Goal: Transaction & Acquisition: Download file/media

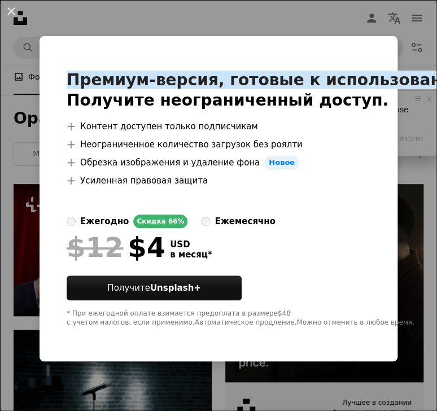
click at [420, 71] on ya-tr-span "Премиум-версия, готовые к использованию изображения." at bounding box center [334, 80] width 535 height 19
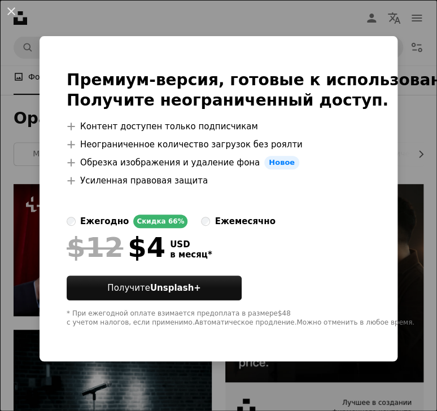
click at [424, 142] on li "A plus sign Неограниченное количество загрузок без роялти" at bounding box center [334, 145] width 535 height 14
click at [345, 17] on div "An X shape Премиум-версия, готовые к использованию изображения. Получите неогра…" at bounding box center [218, 205] width 437 height 411
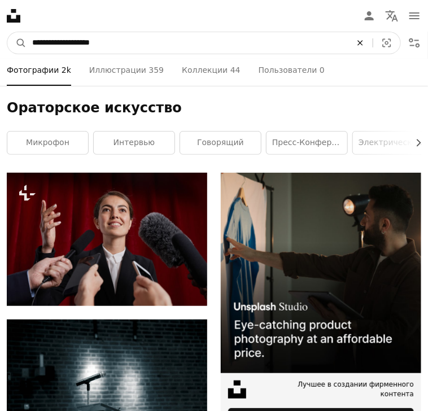
click at [357, 47] on icon "An X shape" at bounding box center [360, 42] width 25 height 9
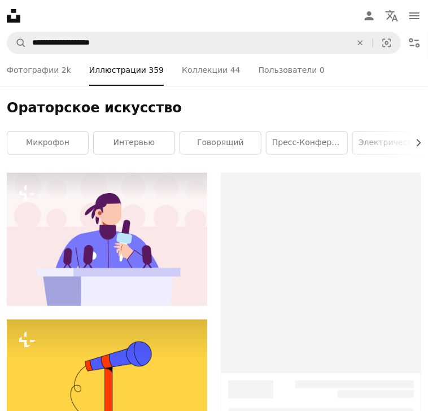
scroll to position [339, 0]
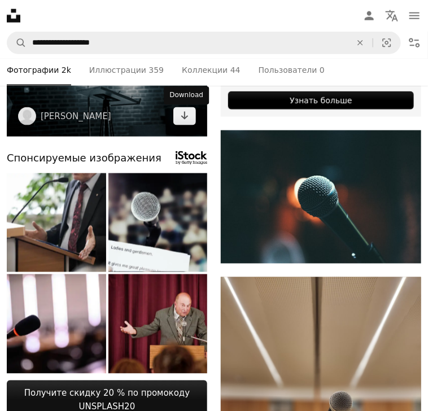
scroll to position [339, 0]
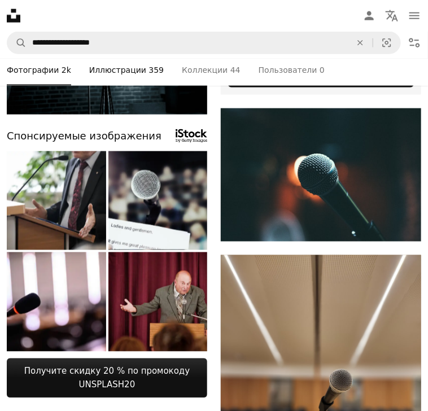
click at [146, 76] on ya-tr-span "Иллюстрации" at bounding box center [117, 70] width 57 height 12
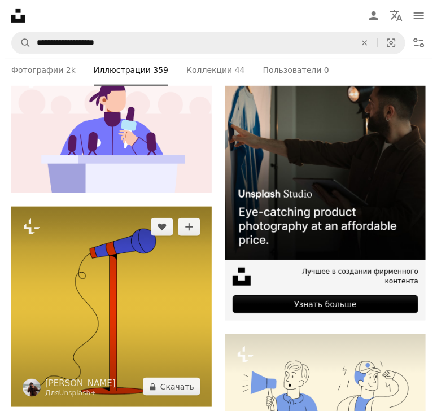
scroll to position [226, 0]
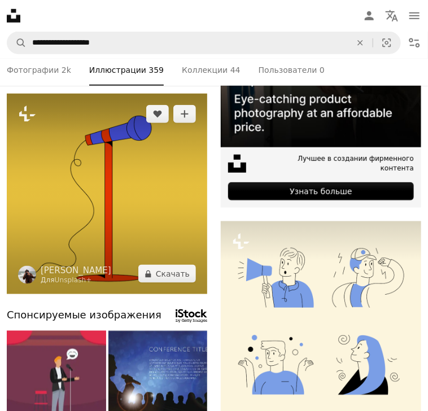
click at [86, 189] on img at bounding box center [107, 194] width 200 height 200
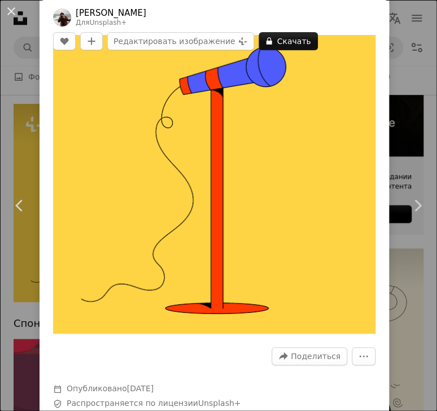
scroll to position [56, 0]
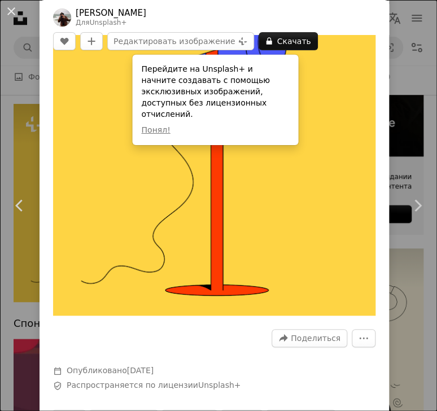
click at [213, 69] on ya-tr-span "Перейдите на Unsplash+ и начните создавать с помощью эксклюзивных изображений, …" at bounding box center [205, 91] width 128 height 54
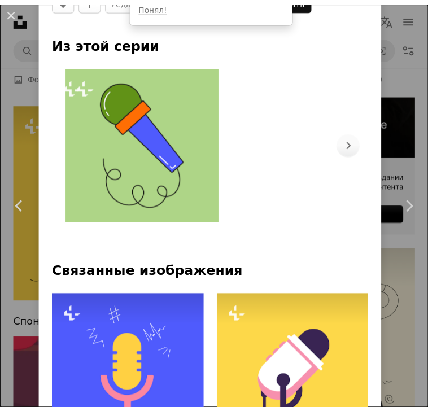
scroll to position [621, 0]
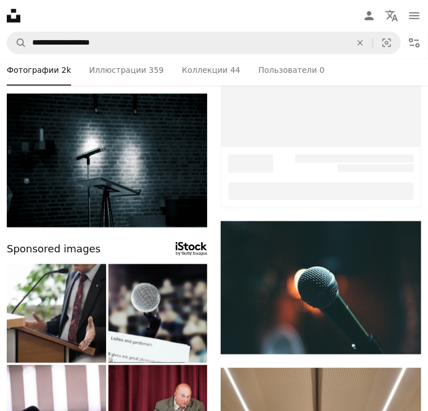
scroll to position [339, 0]
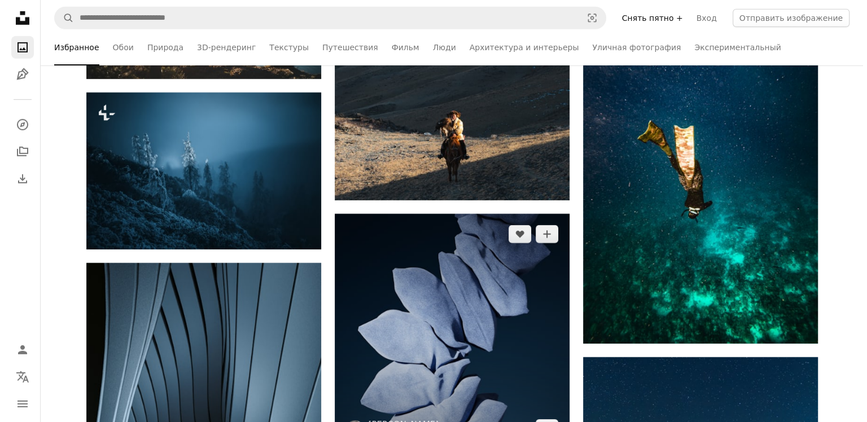
scroll to position [3556, 0]
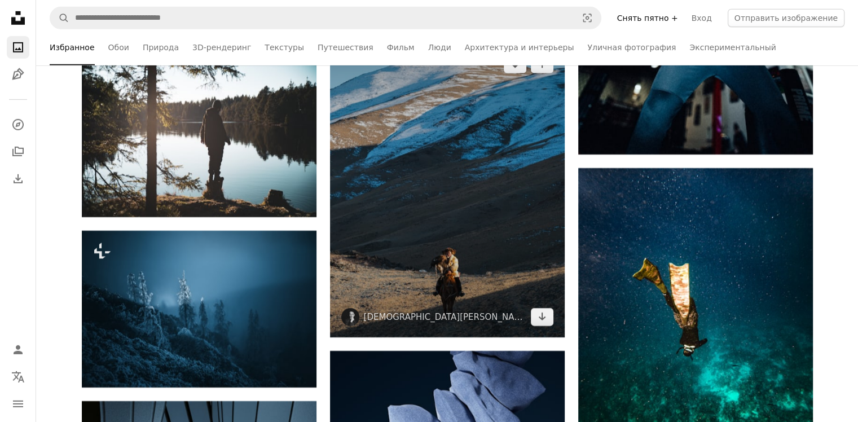
click at [427, 245] on img at bounding box center [447, 190] width 235 height 293
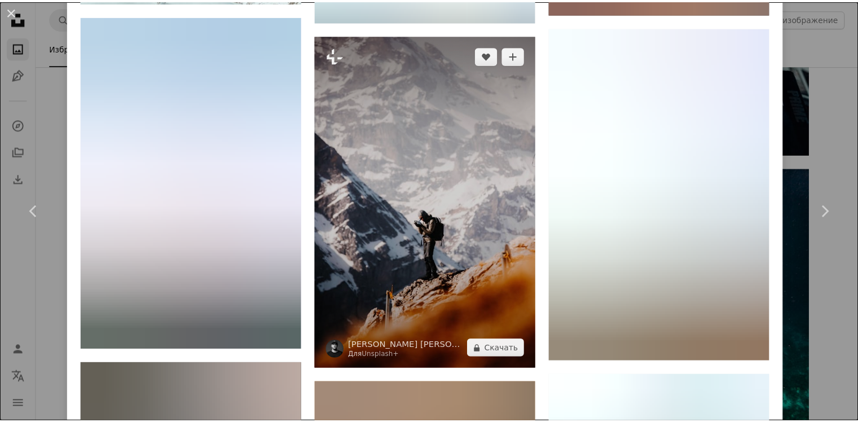
scroll to position [7394, 0]
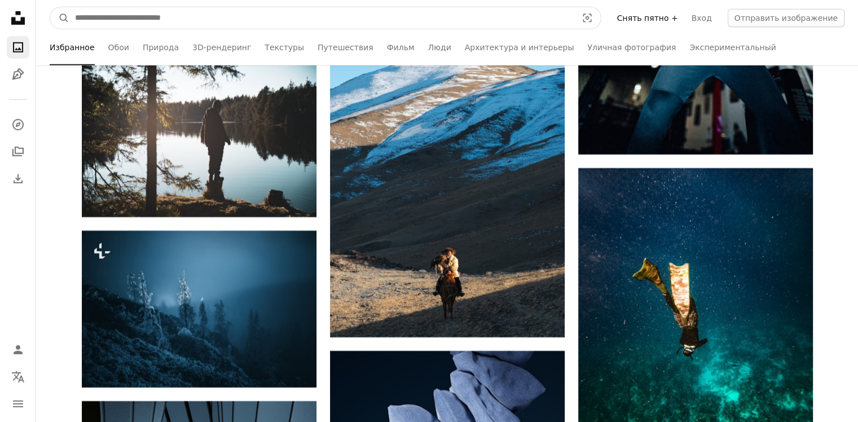
click at [318, 14] on input "Поиск визуальных элементов по всему сайту" at bounding box center [321, 17] width 505 height 21
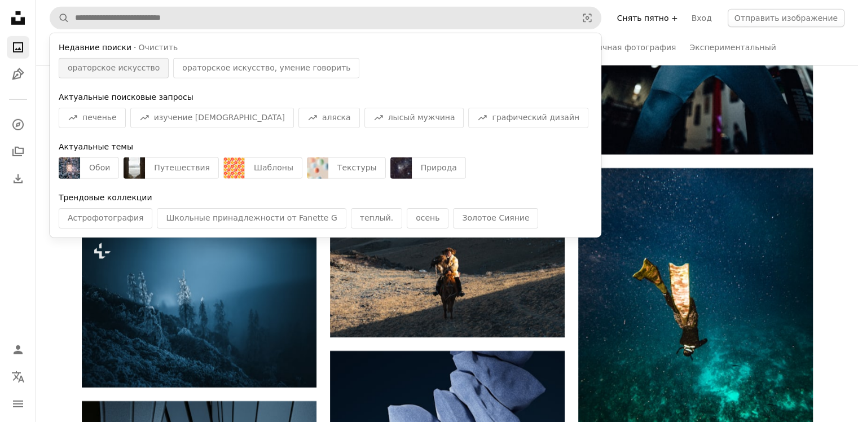
click at [132, 69] on ya-tr-span "ораторское искусство" at bounding box center [114, 67] width 92 height 9
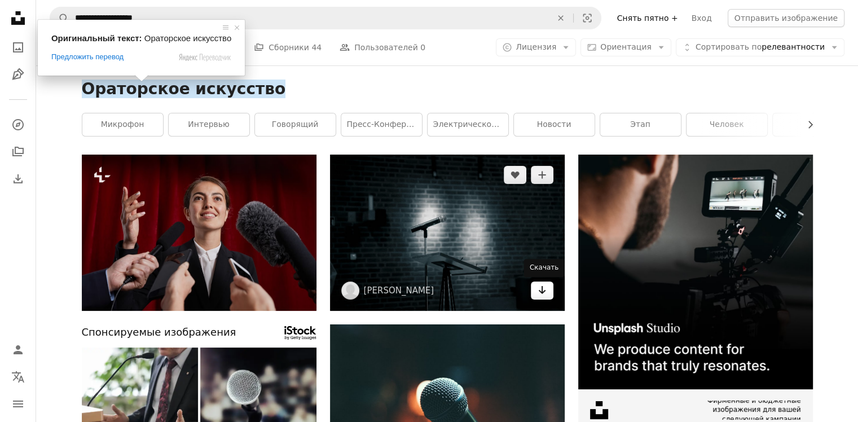
click at [427, 292] on link "Arrow pointing down" at bounding box center [542, 291] width 23 height 18
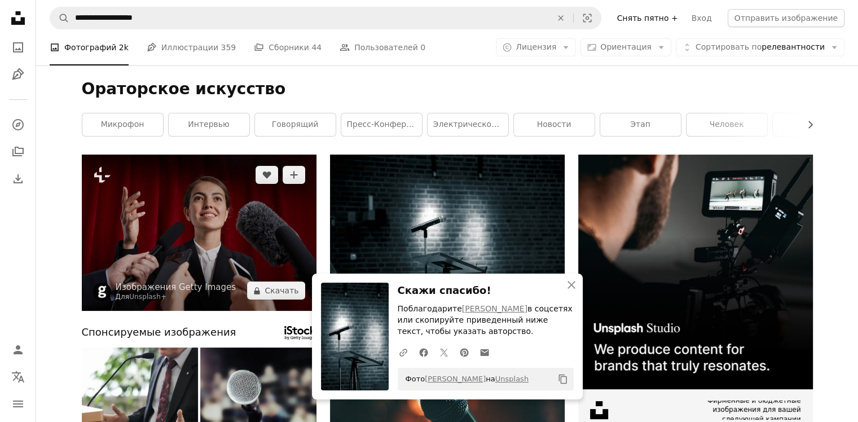
click at [256, 247] on img at bounding box center [199, 233] width 235 height 156
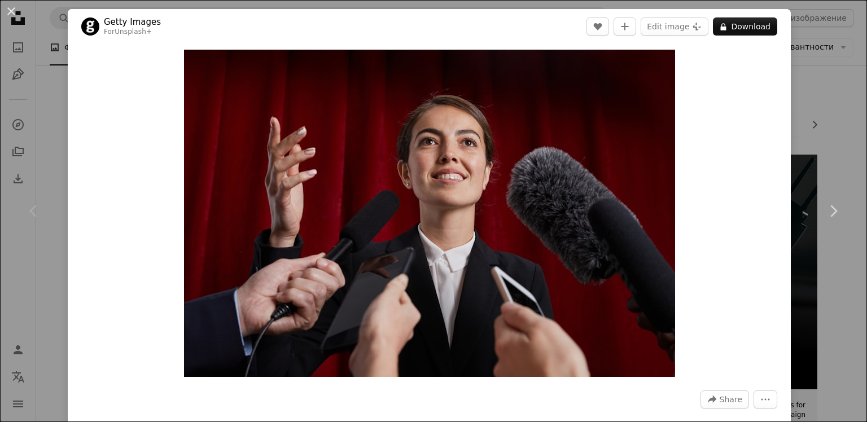
drag, startPoint x: 830, startPoint y: 81, endPoint x: 797, endPoint y: 138, distance: 65.7
click at [427, 85] on div "An X shape Chevron left Chevron right Getty Images For Unsplash+ A heart A plus…" at bounding box center [433, 211] width 867 height 422
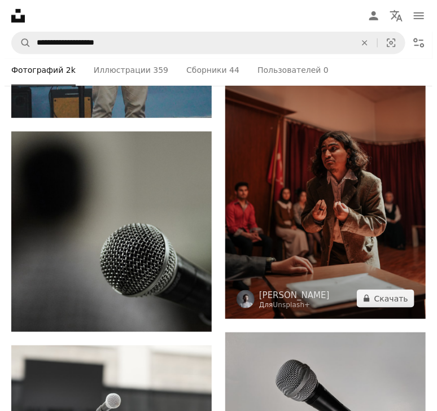
scroll to position [1185, 0]
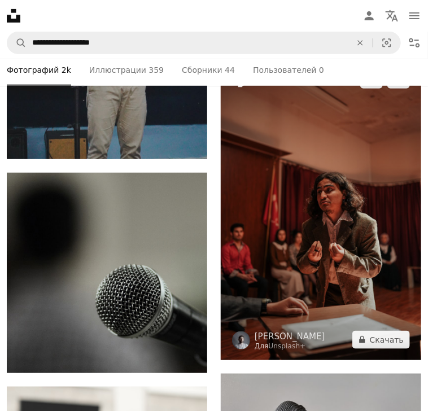
click at [290, 210] on img at bounding box center [321, 209] width 200 height 301
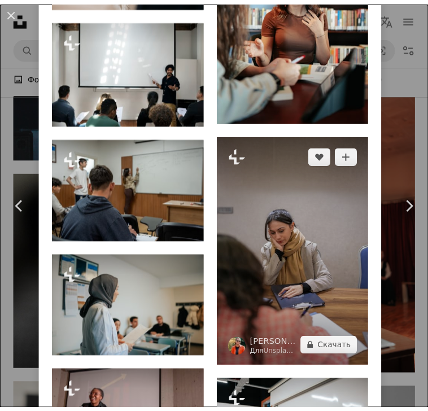
scroll to position [1467, 0]
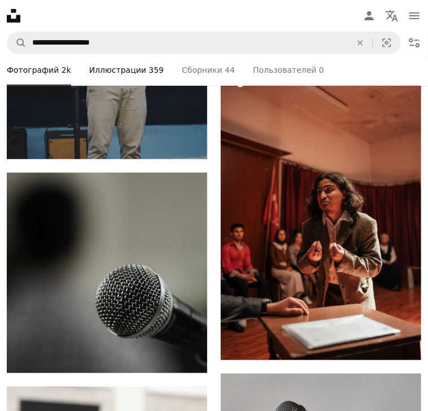
click at [146, 67] on link "Pen Tool Иллюстрации 359" at bounding box center [126, 70] width 75 height 32
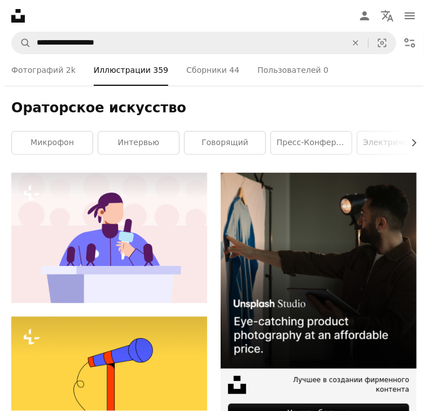
scroll to position [903, 0]
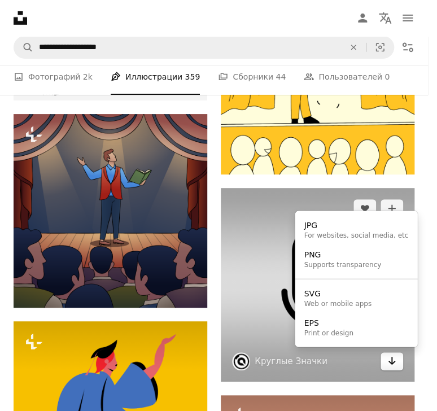
click at [387, 367] on button "Arrow pointing down" at bounding box center [391, 361] width 23 height 18
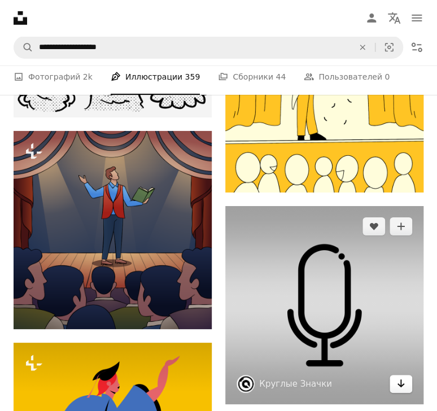
click at [396, 376] on icon "Arrow pointing down" at bounding box center [400, 383] width 9 height 14
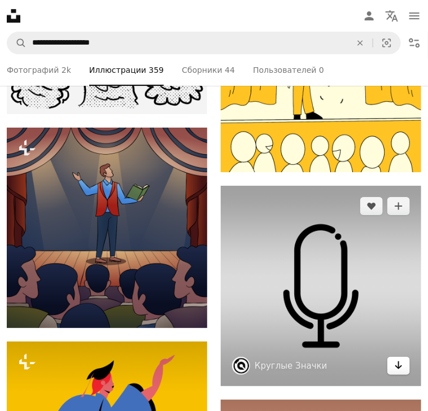
click at [395, 363] on icon "Arrow pointing down" at bounding box center [398, 365] width 9 height 14
click at [257, 331] on img at bounding box center [321, 286] width 200 height 200
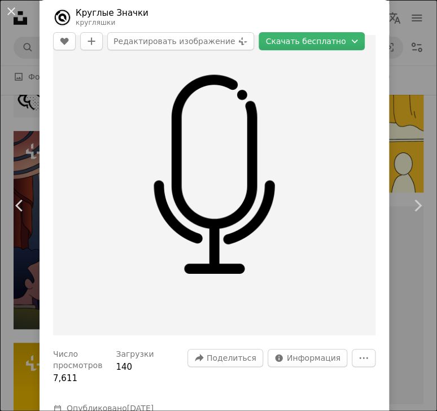
scroll to position [56, 0]
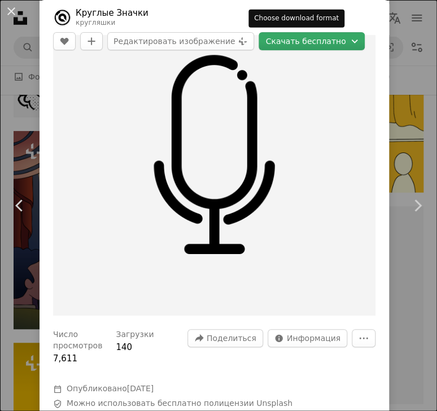
click at [301, 42] on ya-tr-span "Скачать бесплатно" at bounding box center [305, 41] width 80 height 17
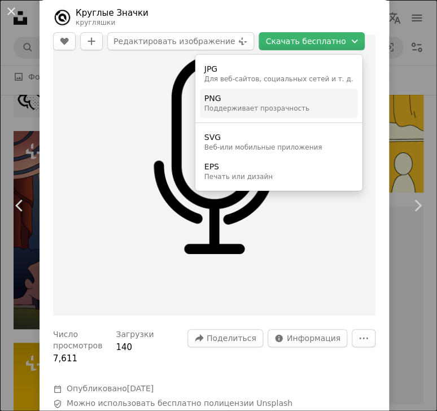
click at [305, 115] on link "PNG Поддерживает прозрачность" at bounding box center [279, 103] width 158 height 29
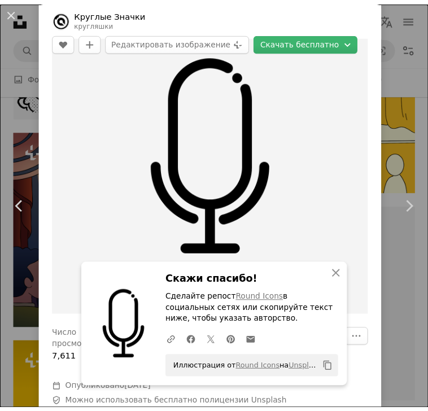
scroll to position [415, 0]
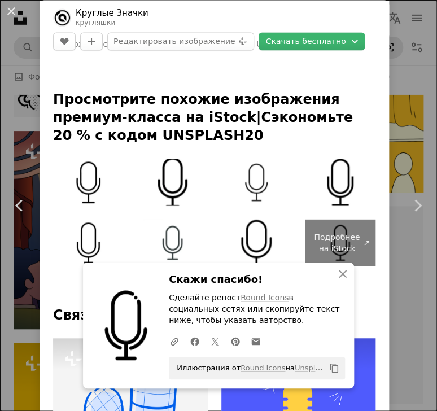
drag, startPoint x: 395, startPoint y: 149, endPoint x: 383, endPoint y: 58, distance: 91.6
click at [395, 148] on div "An X shape Chevron left Chevron right Круглые Значки кругляшки A heart A plus s…" at bounding box center [218, 205] width 437 height 411
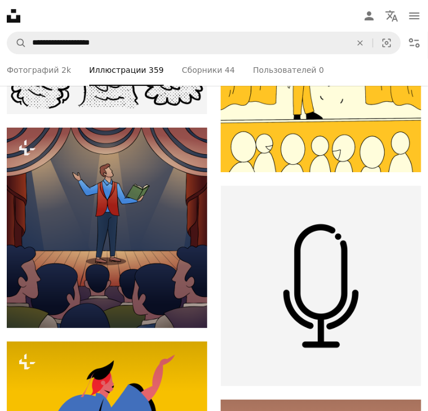
scroll to position [2088, 0]
click at [42, 67] on link "A photo Фотографий 2k" at bounding box center [39, 70] width 64 height 32
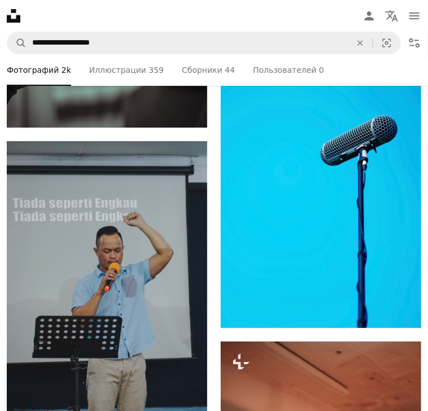
scroll to position [2596, 0]
click at [0, 0] on img at bounding box center [0, 0] width 0 height 0
